Goal: Check status: Check status

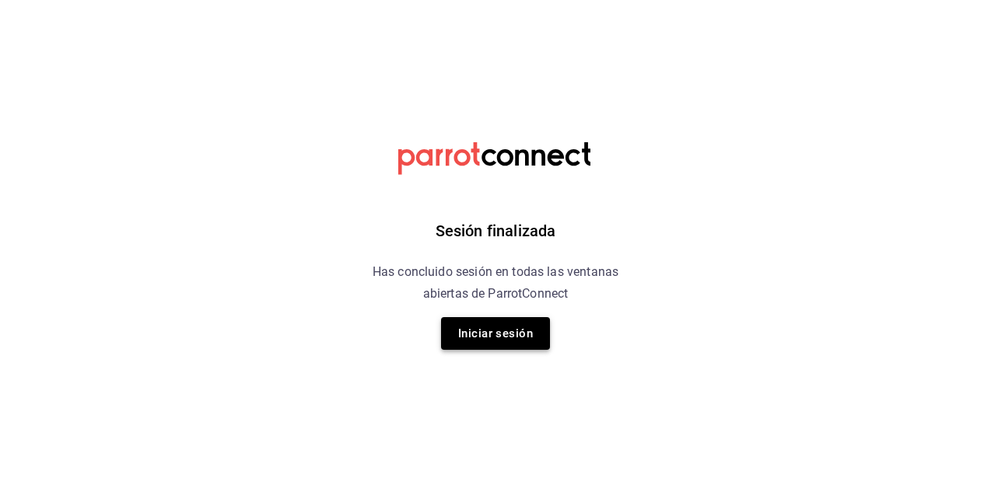
click at [514, 338] on button "Iniciar sesión" at bounding box center [495, 333] width 109 height 33
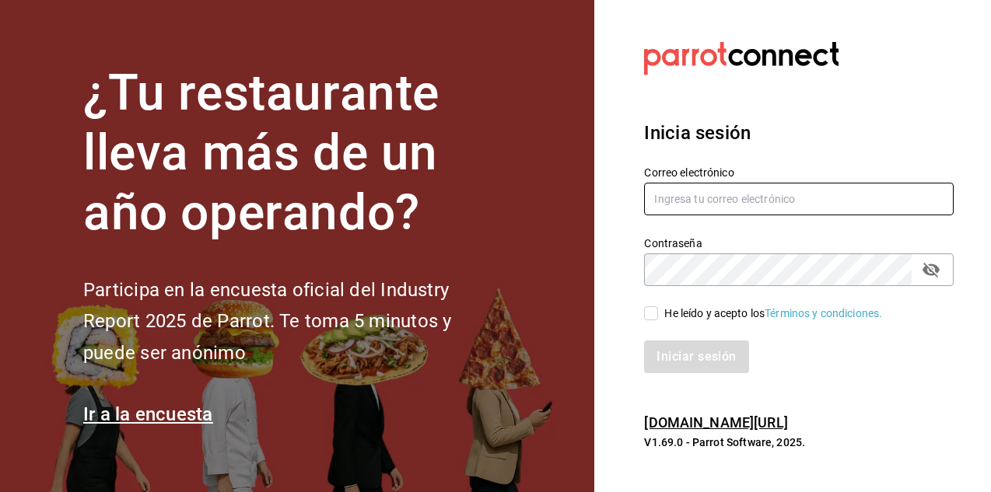
type input "dafnedealba.c@gmail.com"
click at [653, 315] on input "He leído y acepto los Términos y condiciones." at bounding box center [651, 314] width 14 height 14
checkbox input "true"
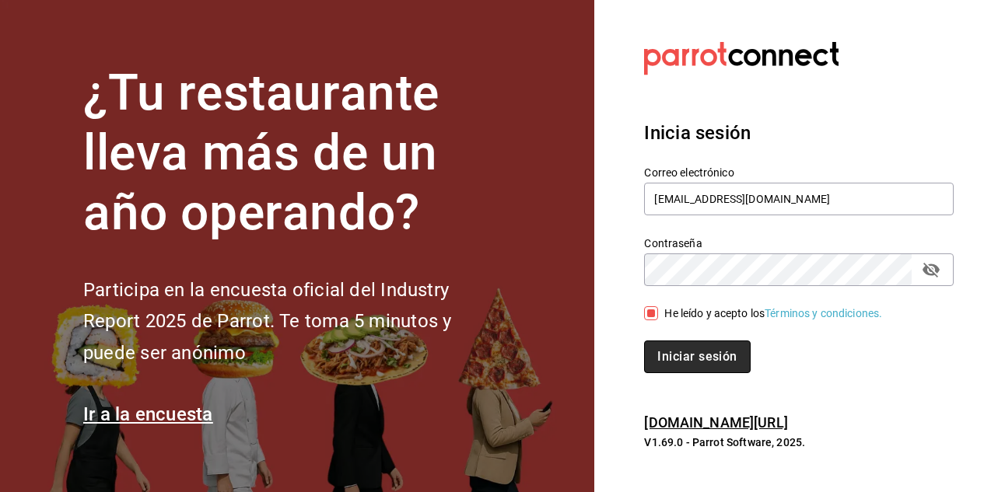
click at [661, 356] on button "Iniciar sesión" at bounding box center [697, 357] width 106 height 33
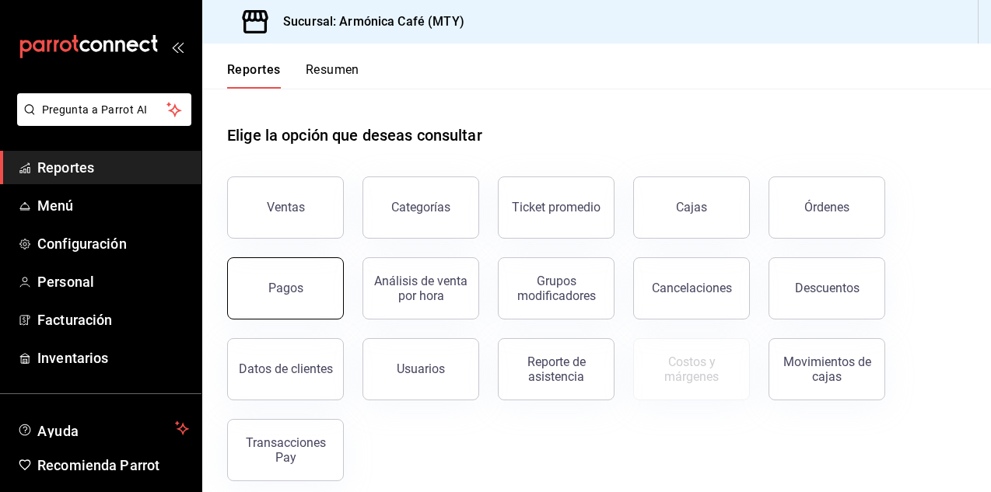
click at [249, 286] on button "Pagos" at bounding box center [285, 289] width 117 height 62
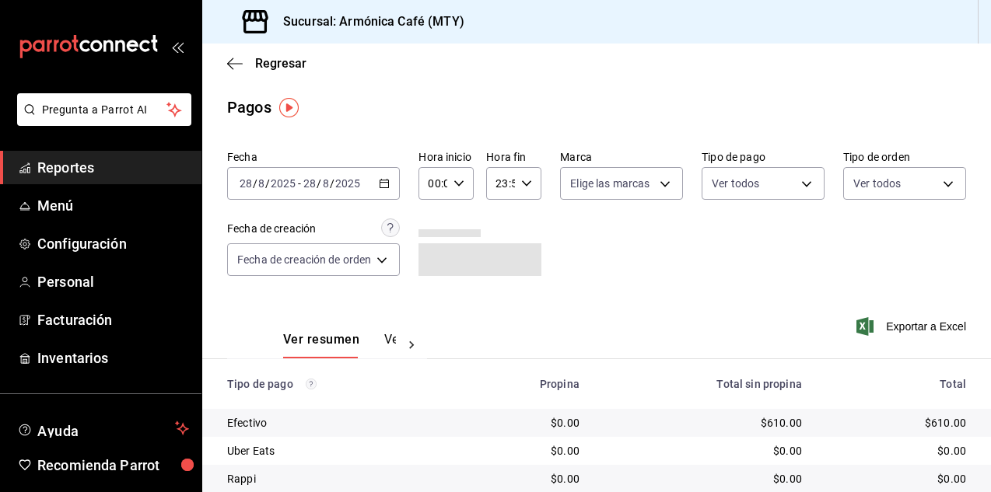
click at [384, 188] on \(Stroke\) "button" at bounding box center [384, 184] width 9 height 9
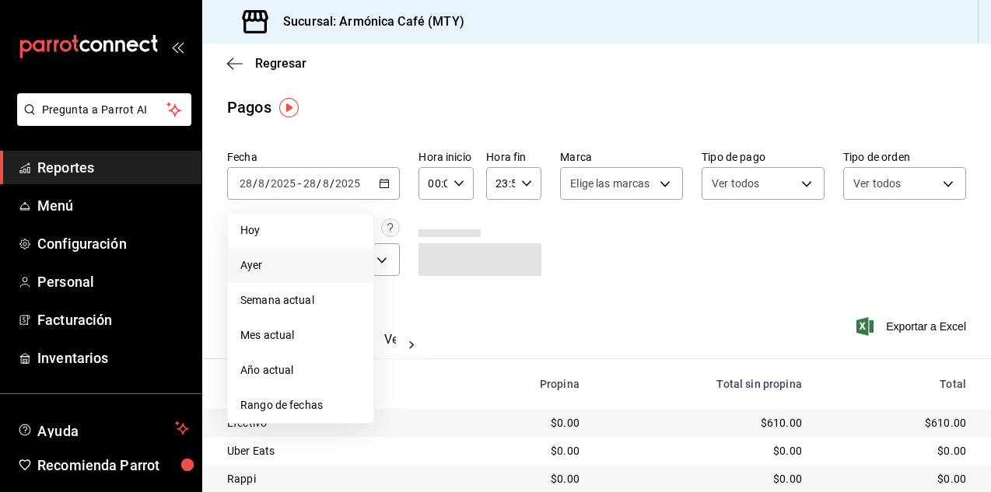
click at [252, 255] on li "Ayer" at bounding box center [300, 265] width 145 height 35
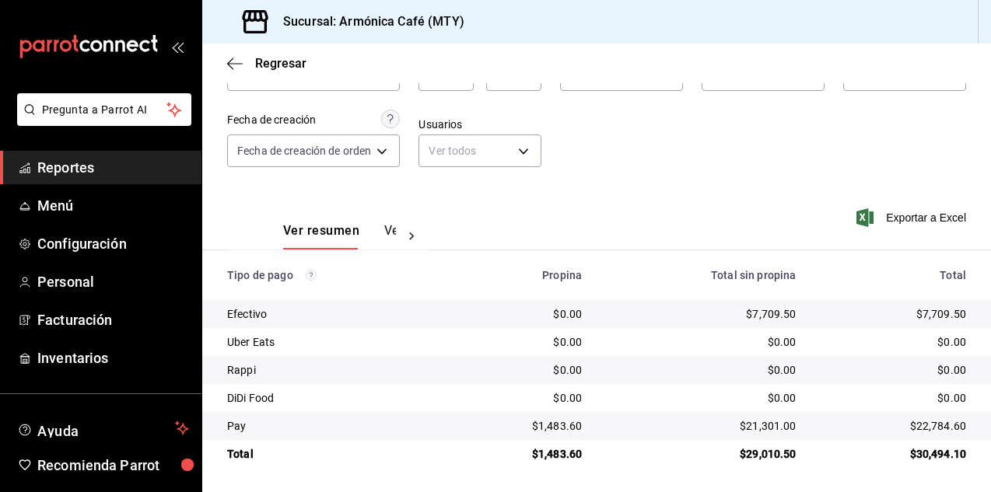
scroll to position [110, 0]
drag, startPoint x: 746, startPoint y: 312, endPoint x: 790, endPoint y: 314, distance: 43.6
click at [790, 314] on td "$7,709.50" at bounding box center [701, 314] width 214 height 28
click at [741, 310] on div "$7,709.50" at bounding box center [701, 314] width 189 height 16
drag, startPoint x: 745, startPoint y: 314, endPoint x: 786, endPoint y: 311, distance: 41.3
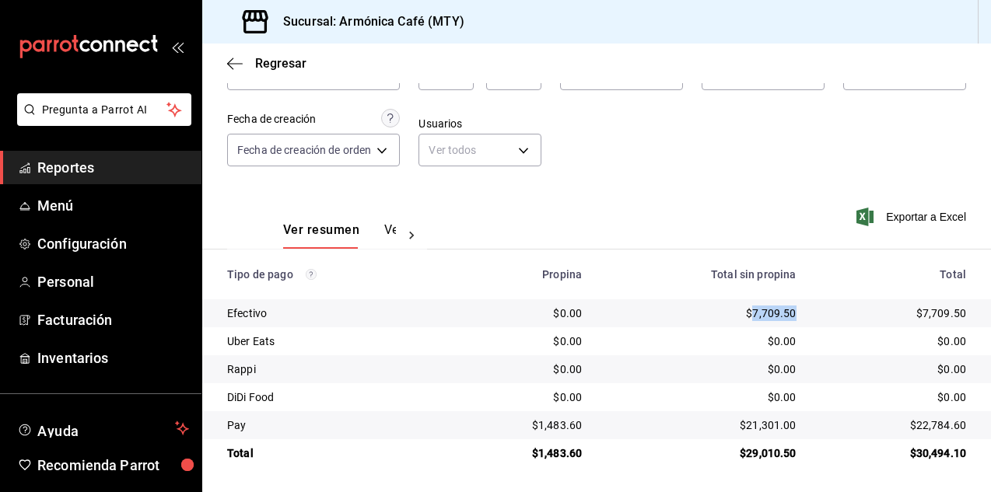
click at [786, 311] on td "$7,709.50" at bounding box center [701, 314] width 214 height 28
copy div "7,709.50"
drag, startPoint x: 738, startPoint y: 424, endPoint x: 785, endPoint y: 421, distance: 47.6
click at [785, 421] on div "$21,301.00" at bounding box center [701, 426] width 189 height 16
copy div "21,301.00"
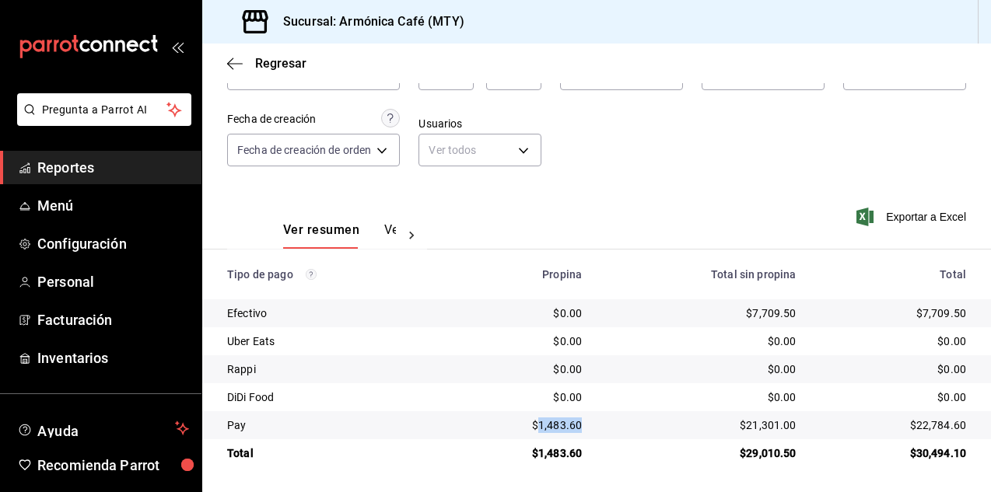
drag, startPoint x: 536, startPoint y: 426, endPoint x: 580, endPoint y: 426, distance: 44.3
click at [580, 426] on td "$1,483.60" at bounding box center [521, 426] width 145 height 28
copy div "1,483.60"
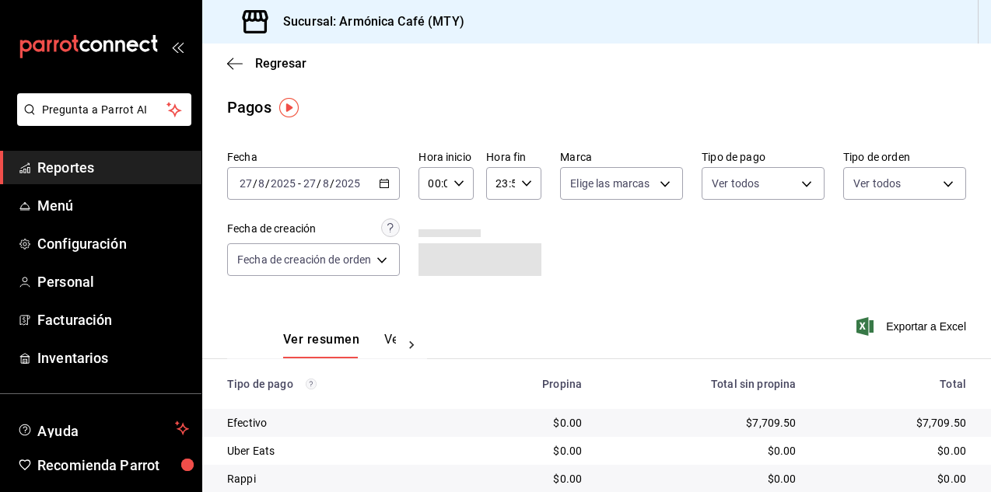
click at [390, 192] on div "2025-08-27 27 / 8 / 2025 - 2025-08-27 27 / 8 / 2025" at bounding box center [313, 183] width 173 height 33
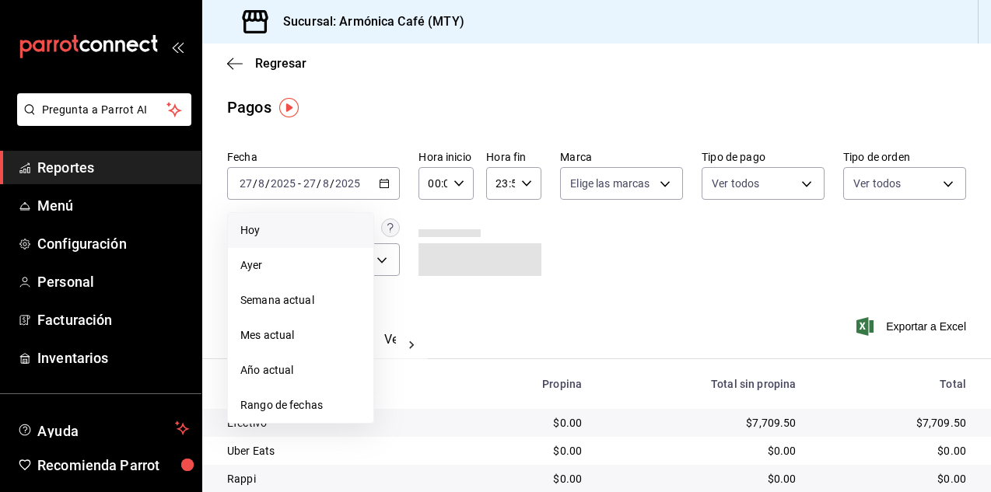
click at [302, 223] on span "Hoy" at bounding box center [300, 231] width 121 height 16
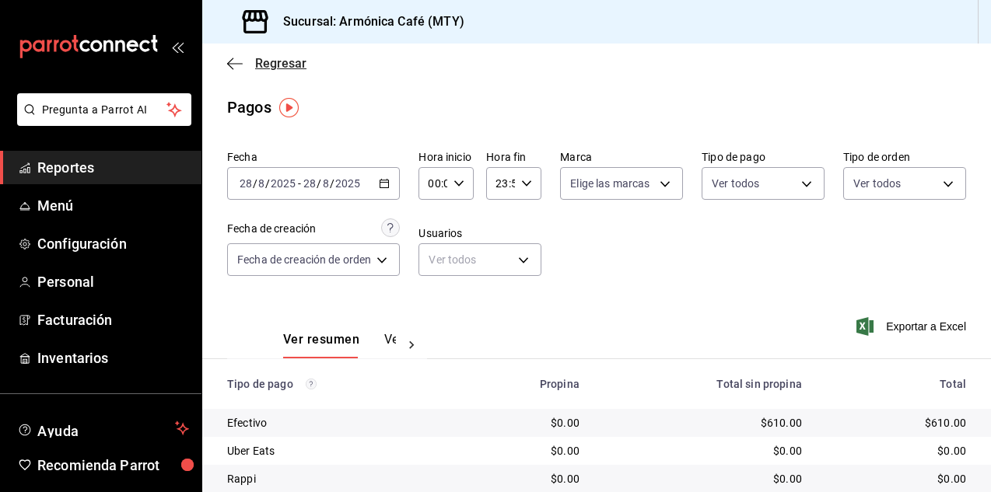
click at [277, 58] on span "Regresar" at bounding box center [280, 63] width 51 height 15
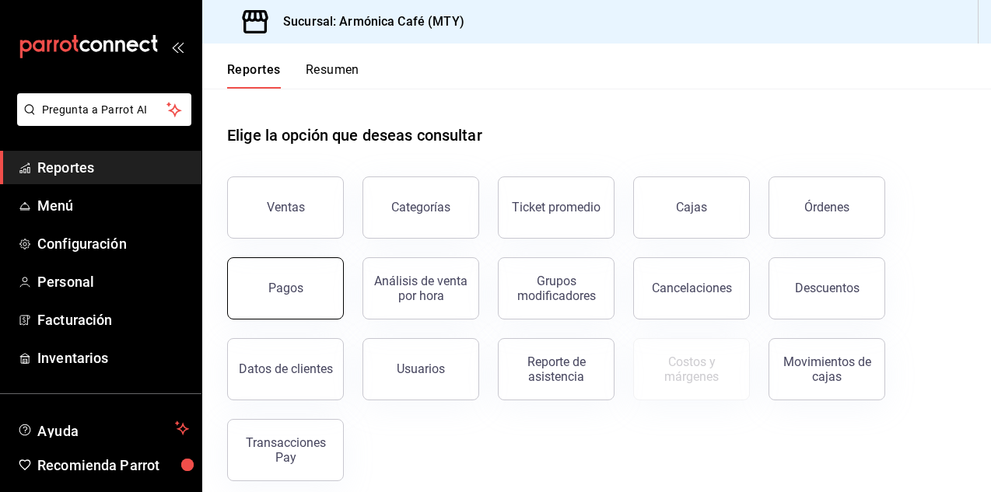
click at [277, 307] on button "Pagos" at bounding box center [285, 289] width 117 height 62
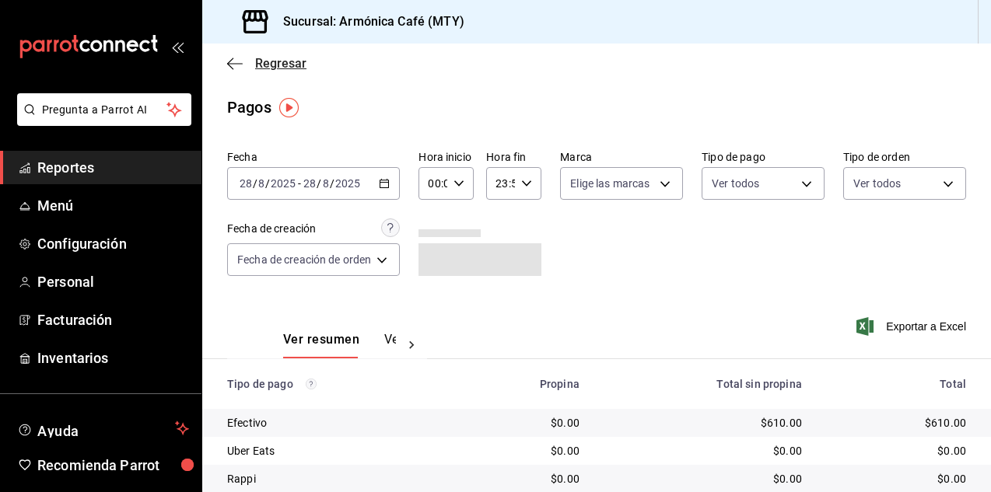
click at [251, 70] on span "Regresar" at bounding box center [266, 63] width 79 height 15
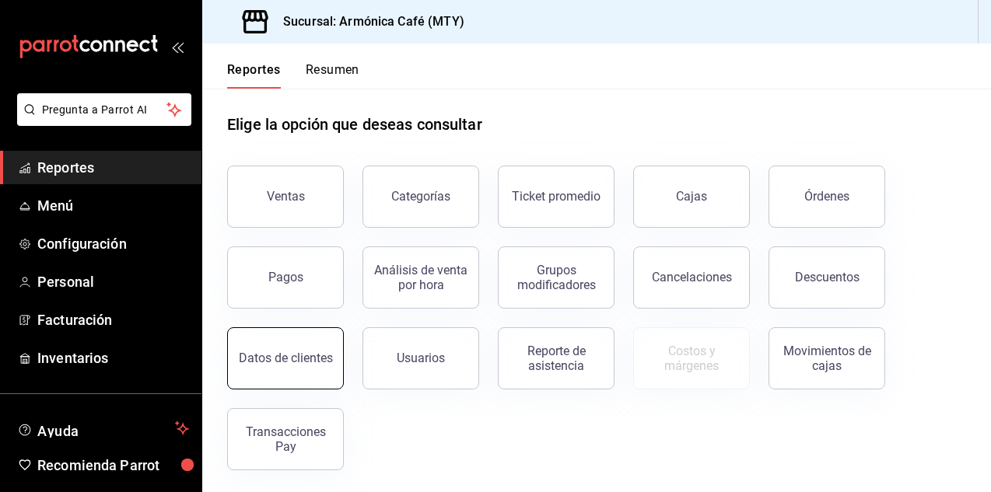
scroll to position [13, 0]
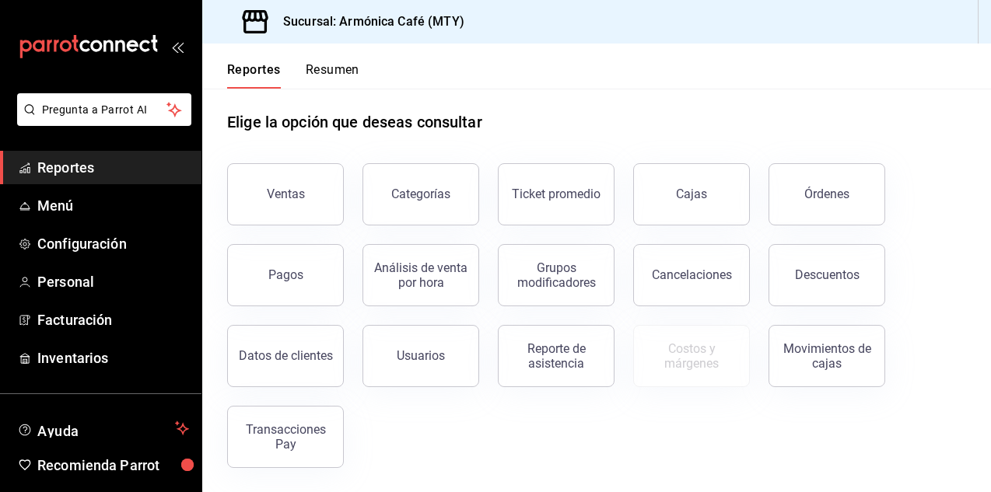
click at [286, 438] on div "Transacciones Pay" at bounding box center [285, 437] width 96 height 30
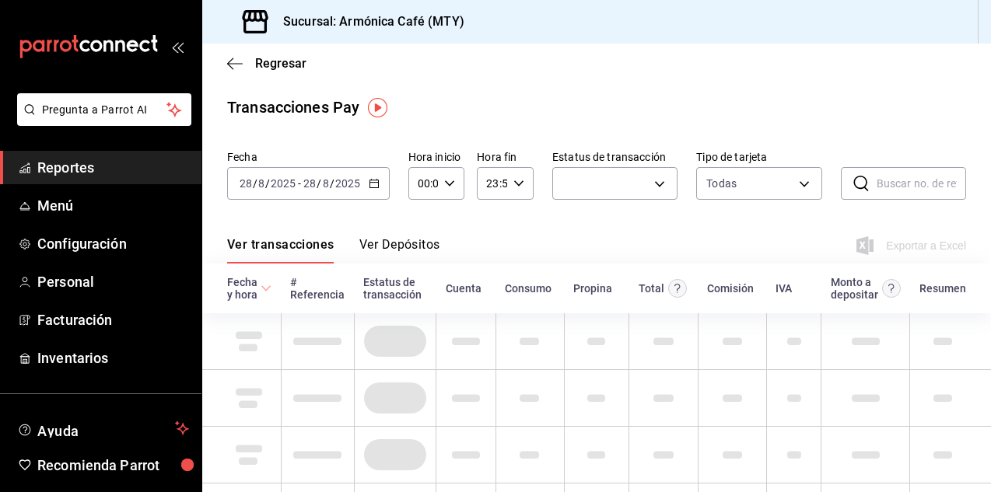
click at [403, 247] on button "Ver Depósitos" at bounding box center [399, 250] width 81 height 26
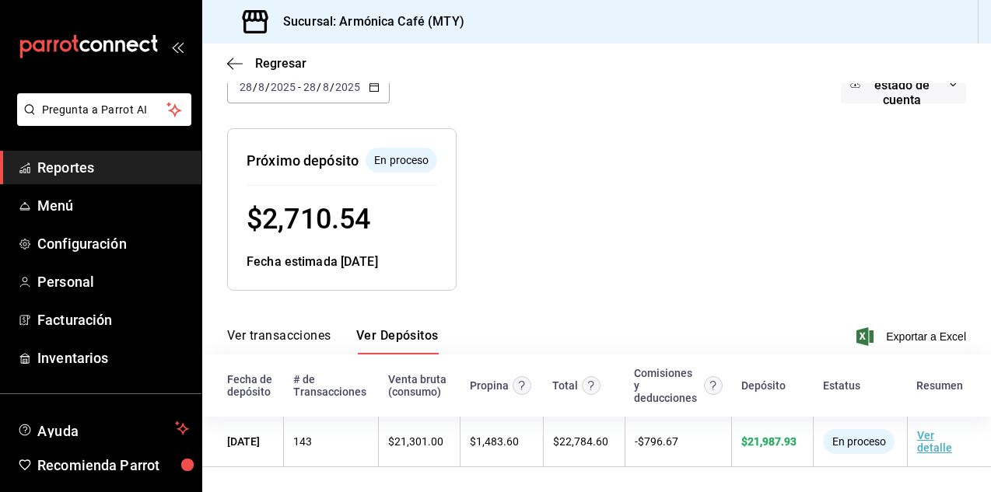
scroll to position [131, 0]
click at [241, 63] on icon "button" at bounding box center [235, 63] width 16 height 1
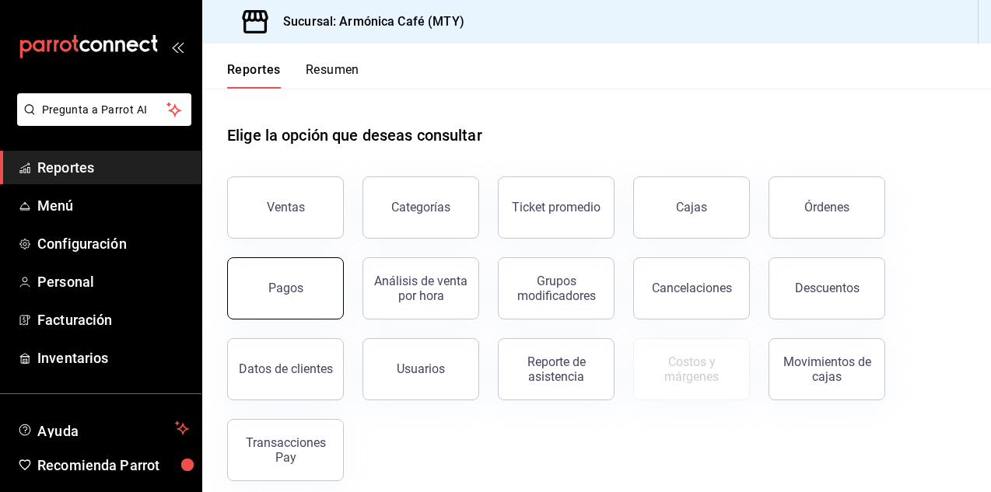
click at [282, 306] on button "Pagos" at bounding box center [285, 289] width 117 height 62
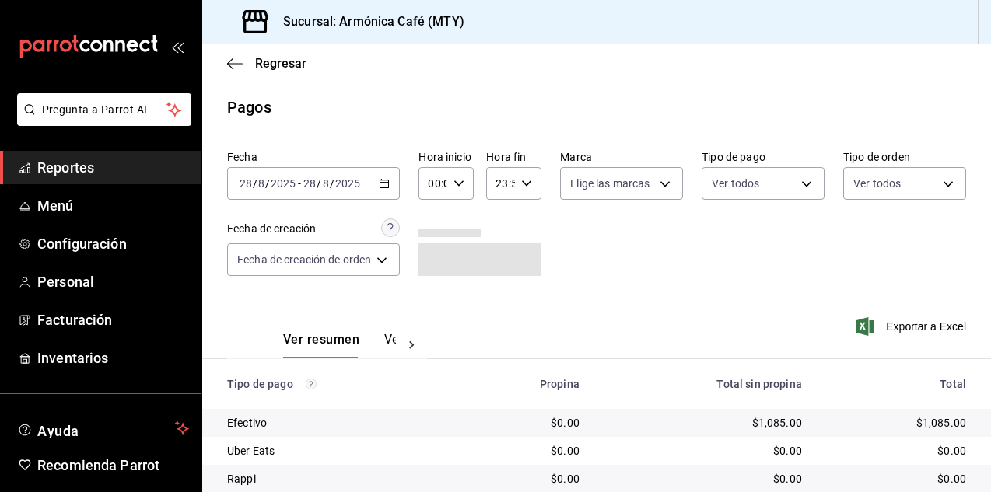
click at [381, 181] on icon "button" at bounding box center [384, 183] width 11 height 11
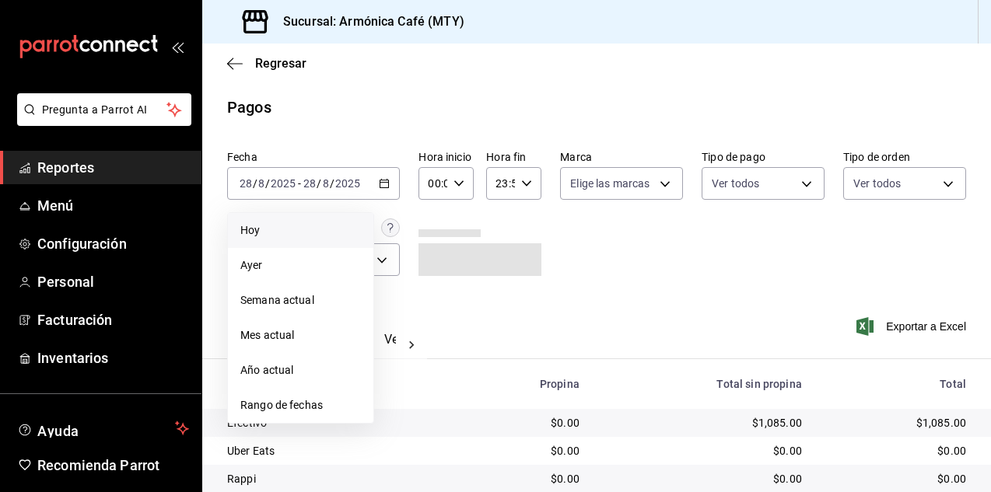
click at [261, 228] on span "Hoy" at bounding box center [300, 231] width 121 height 16
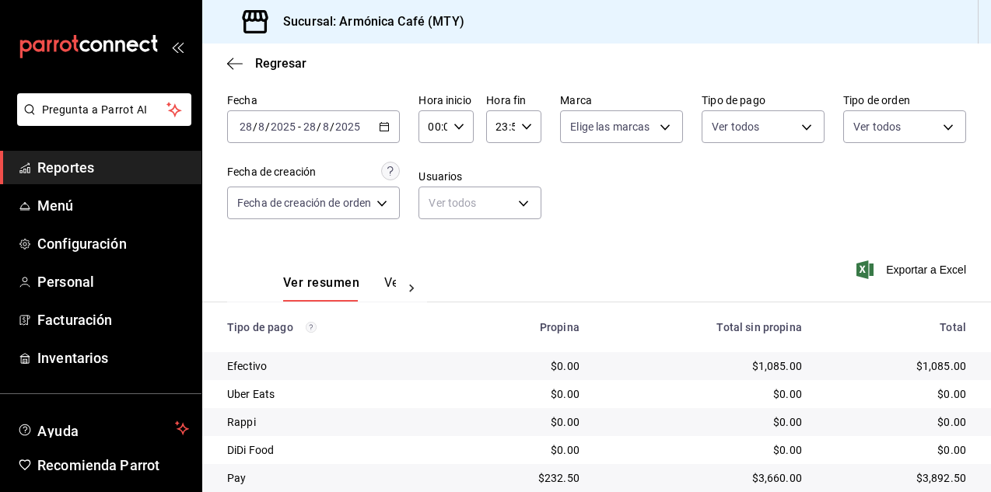
scroll to position [110, 0]
